Goal: Use online tool/utility

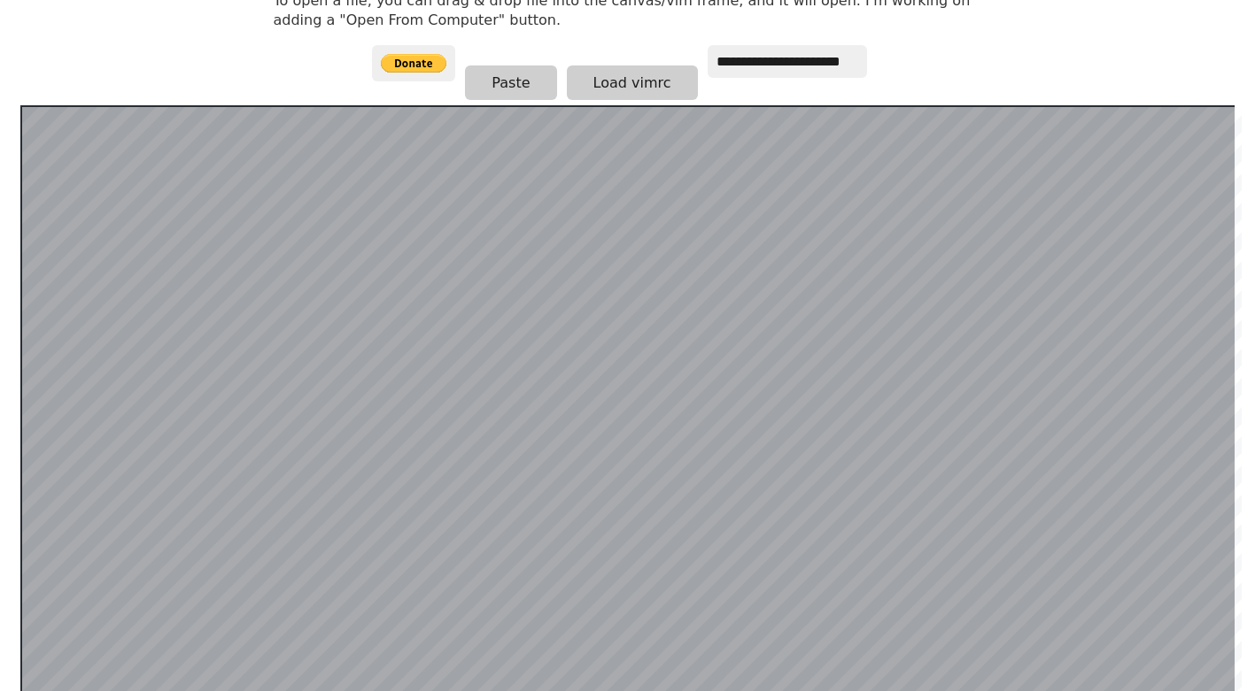
scroll to position [89, 0]
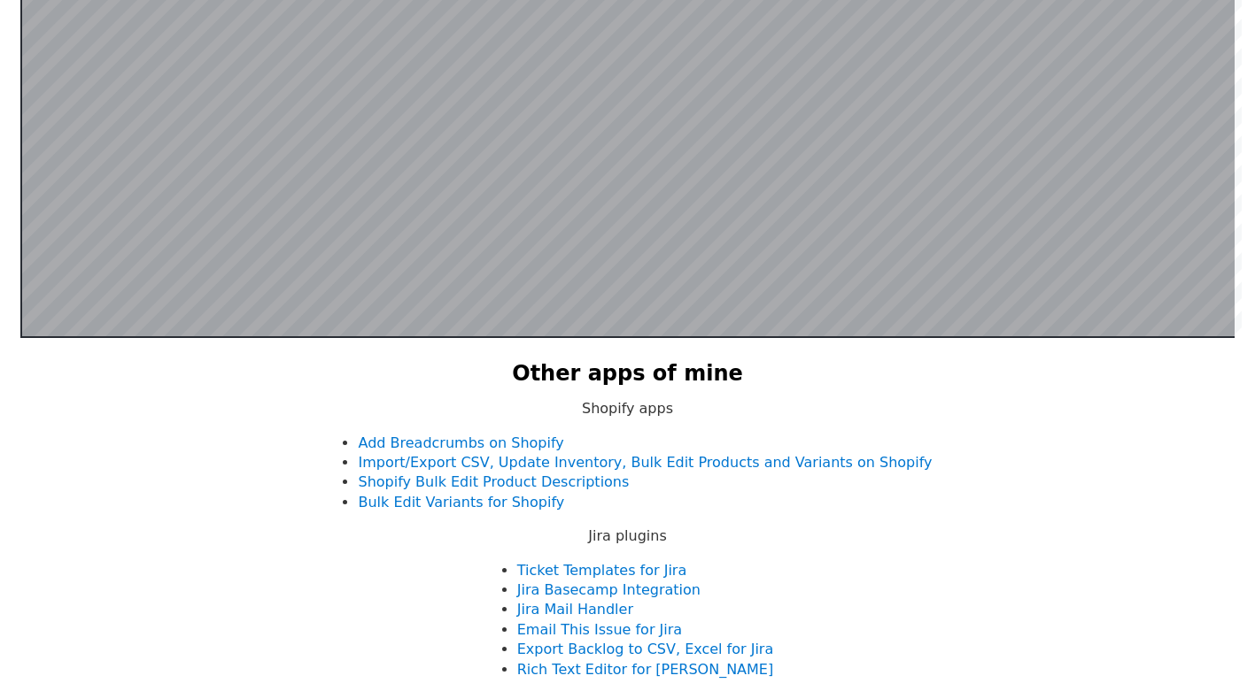
scroll to position [344, 0]
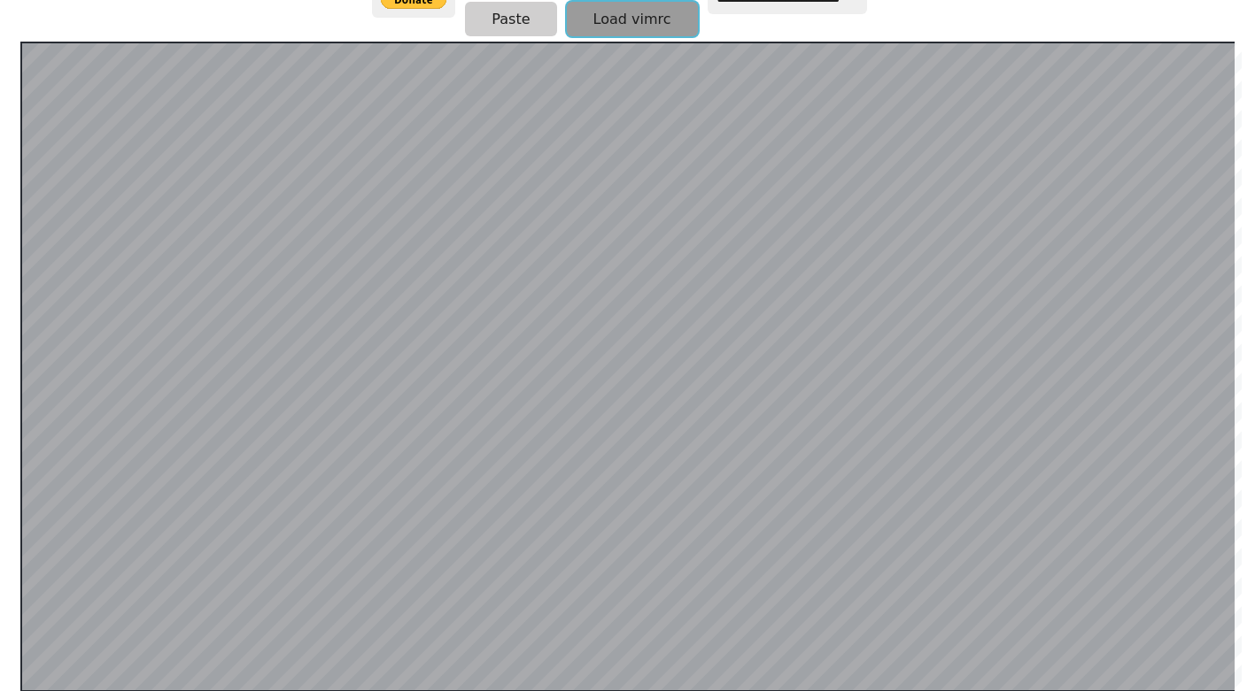
click at [584, 13] on button "Load vimrc" at bounding box center [632, 19] width 131 height 35
click at [499, 14] on button "Paste" at bounding box center [510, 19] width 91 height 35
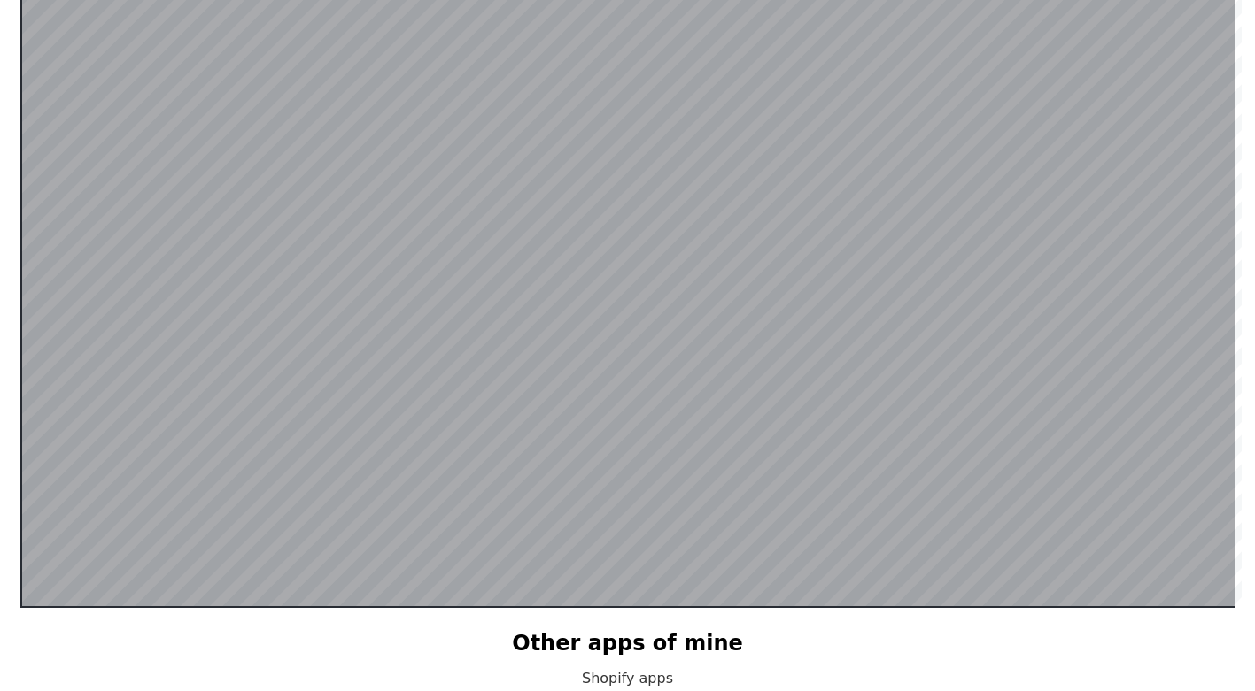
scroll to position [79, 0]
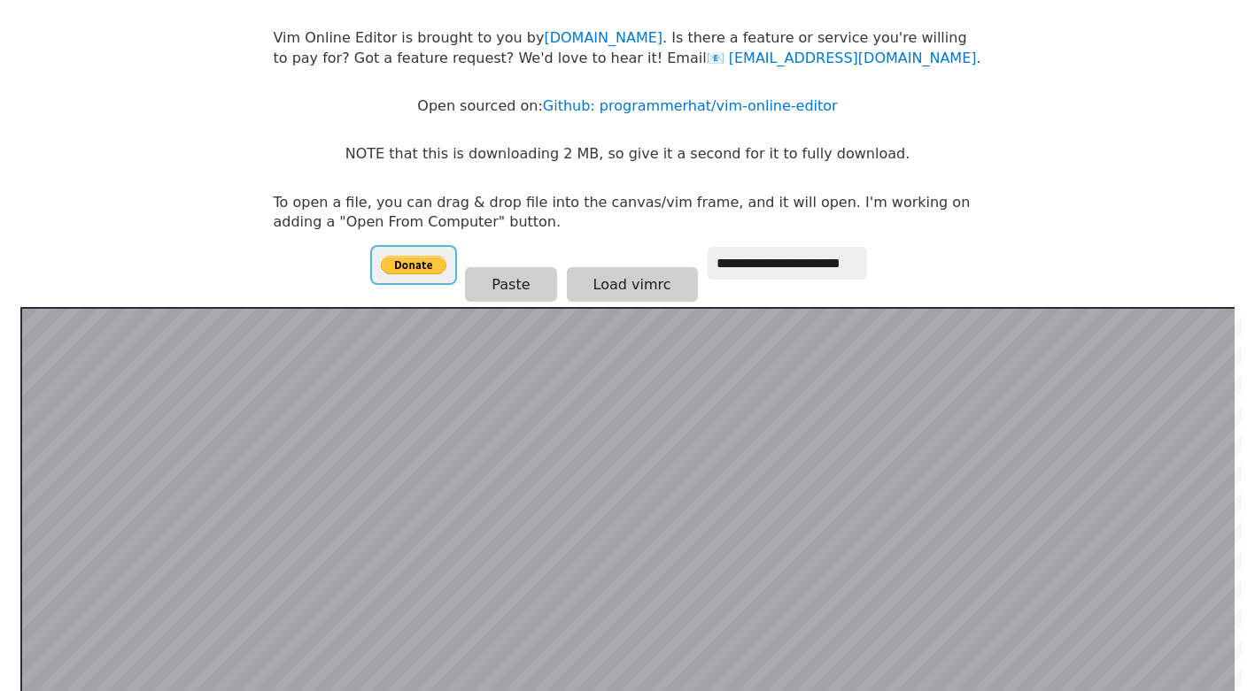
click at [398, 258] on input "image" at bounding box center [413, 265] width 83 height 36
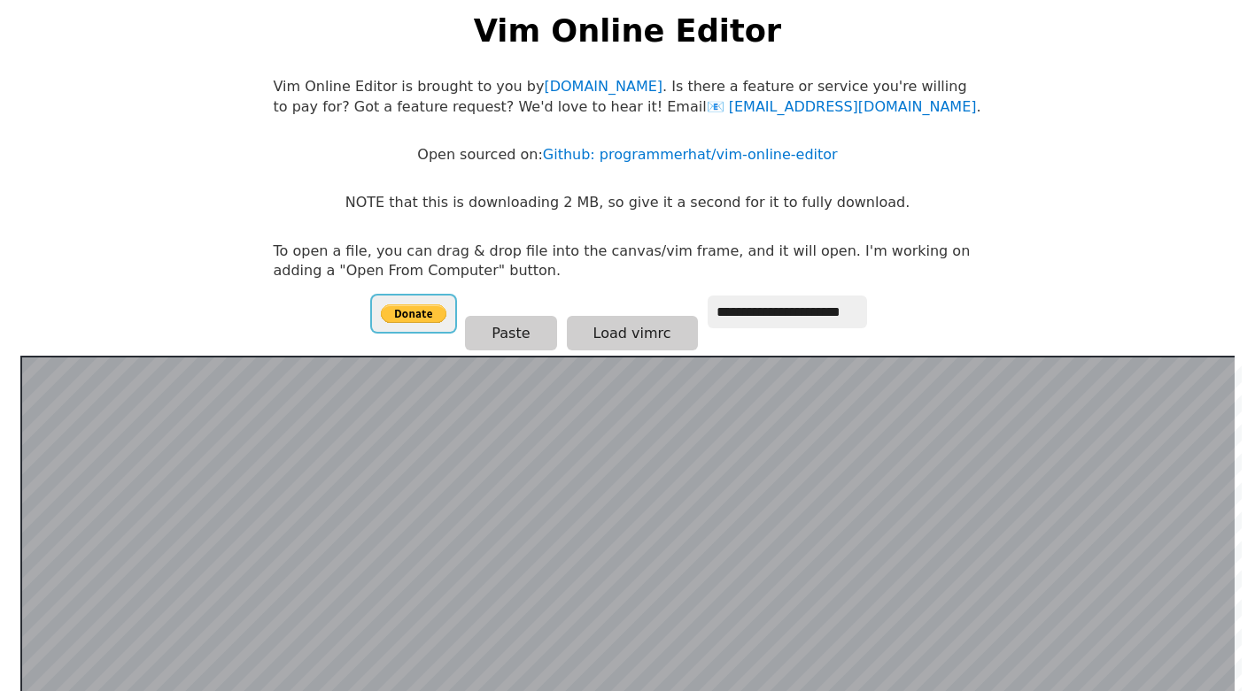
scroll to position [0, 0]
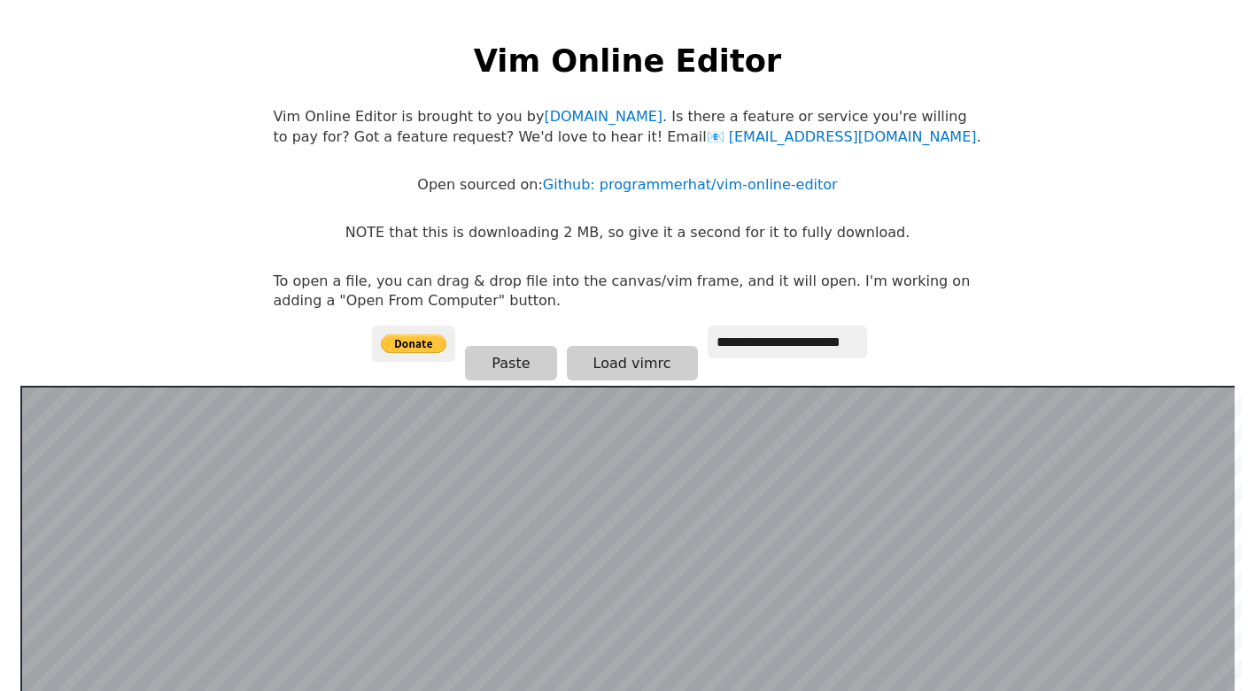
drag, startPoint x: 710, startPoint y: 295, endPoint x: 684, endPoint y: 345, distance: 57.0
click at [690, 339] on body "**********" at bounding box center [628, 363] width 726 height 691
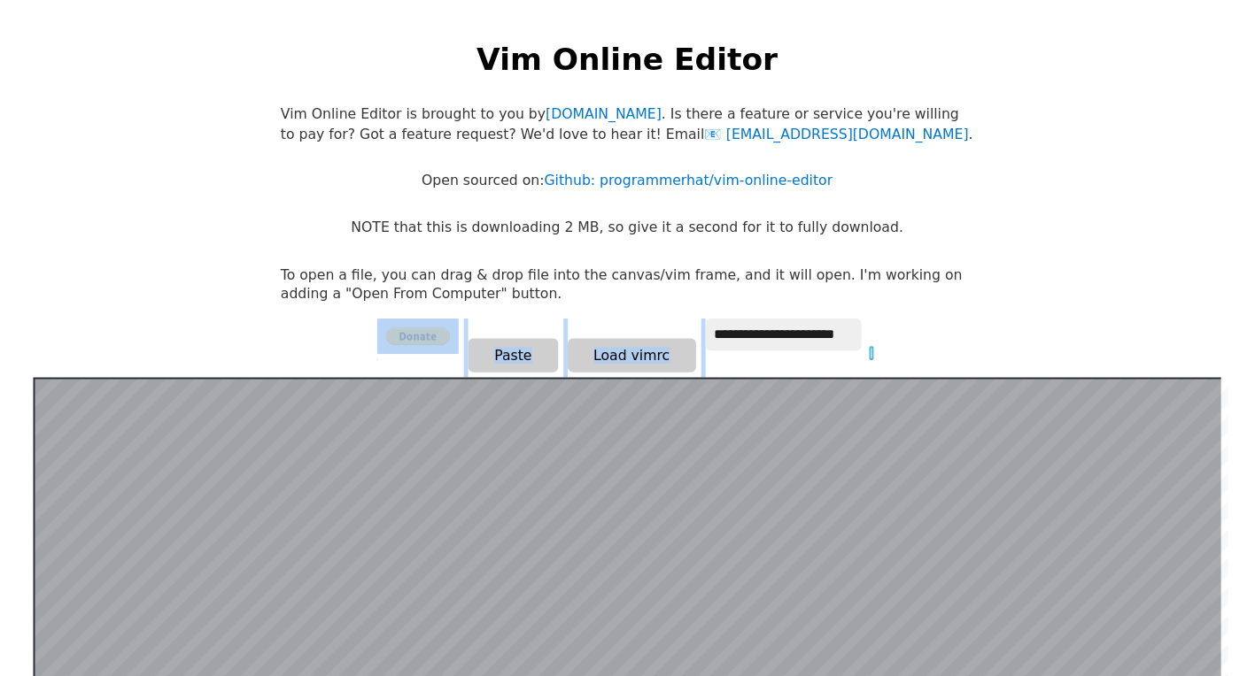
scroll to position [344, 0]
